Goal: Task Accomplishment & Management: Manage account settings

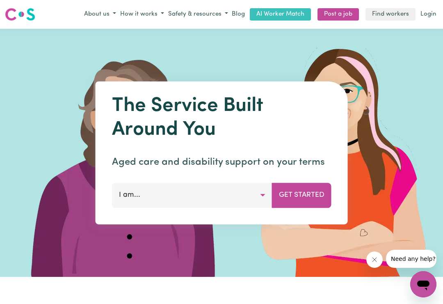
click at [438, 10] on link "Login" at bounding box center [428, 14] width 19 height 13
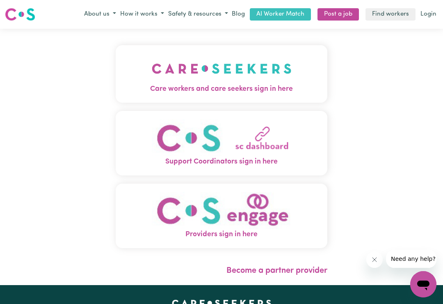
click at [430, 16] on link "Login" at bounding box center [428, 14] width 19 height 13
click at [432, 11] on link "Login" at bounding box center [428, 14] width 19 height 13
click at [431, 14] on link "Login" at bounding box center [428, 14] width 19 height 13
click at [429, 16] on link "Login" at bounding box center [428, 14] width 19 height 13
click at [431, 16] on link "Login" at bounding box center [428, 14] width 19 height 13
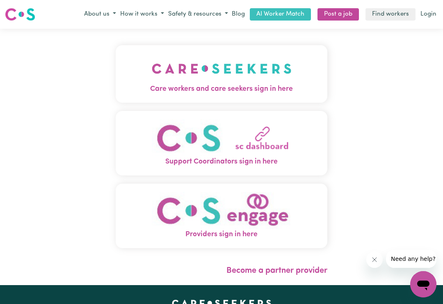
click at [430, 16] on link "Login" at bounding box center [428, 14] width 19 height 13
click at [400, 14] on link "Find workers" at bounding box center [391, 14] width 50 height 13
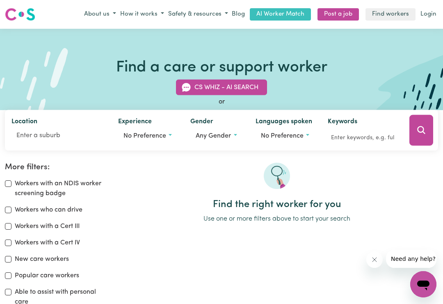
click at [437, 14] on link "Login" at bounding box center [428, 14] width 19 height 13
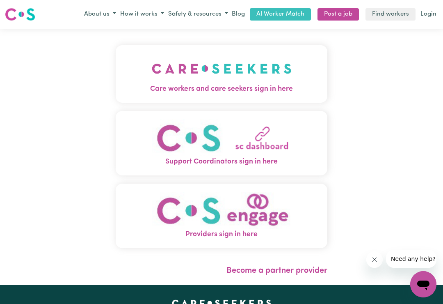
click at [272, 73] on img "Care workers and care seekers sign in here" at bounding box center [222, 68] width 140 height 30
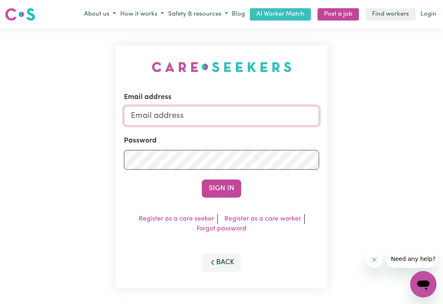
click at [176, 113] on input "Email address" at bounding box center [221, 116] width 195 height 20
type input "[EMAIL_ADDRESS][DOMAIN_NAME]"
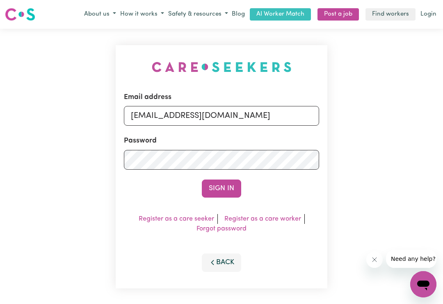
click at [222, 188] on button "Sign In" at bounding box center [221, 188] width 39 height 18
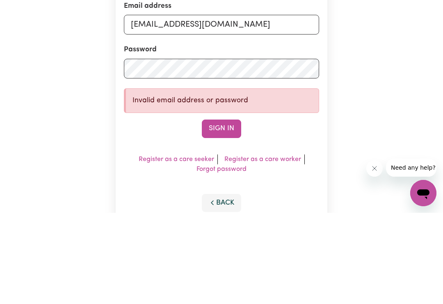
click at [223, 211] on button "Sign In" at bounding box center [221, 220] width 39 height 18
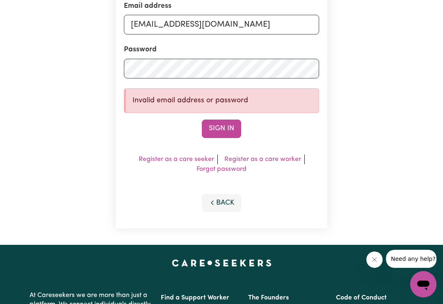
click at [232, 125] on button "Sign In" at bounding box center [221, 128] width 39 height 18
click at [227, 125] on button "Sign In" at bounding box center [221, 128] width 39 height 18
click at [224, 122] on button "Sign In" at bounding box center [221, 128] width 39 height 18
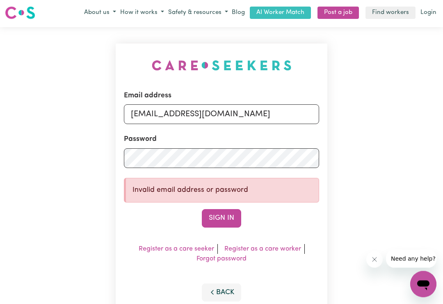
scroll to position [0, 0]
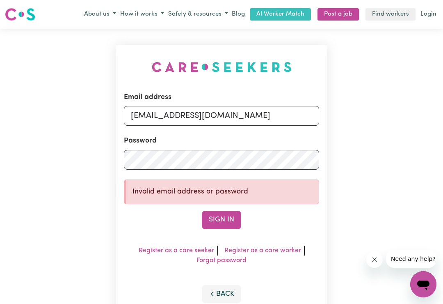
click at [228, 259] on link "Forgot password" at bounding box center [222, 260] width 50 height 7
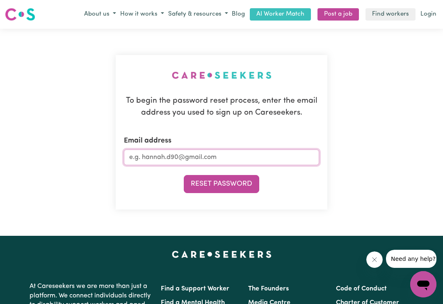
click at [230, 156] on input "Email address" at bounding box center [221, 157] width 195 height 16
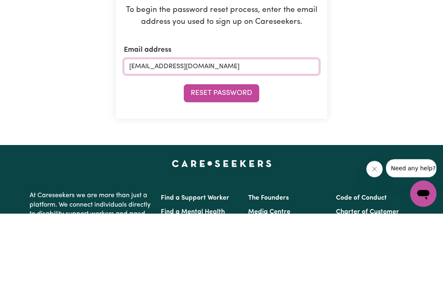
type input "[EMAIL_ADDRESS][DOMAIN_NAME]"
click at [224, 175] on button "Reset Password" at bounding box center [222, 184] width 76 height 18
